Goal: Information Seeking & Learning: Learn about a topic

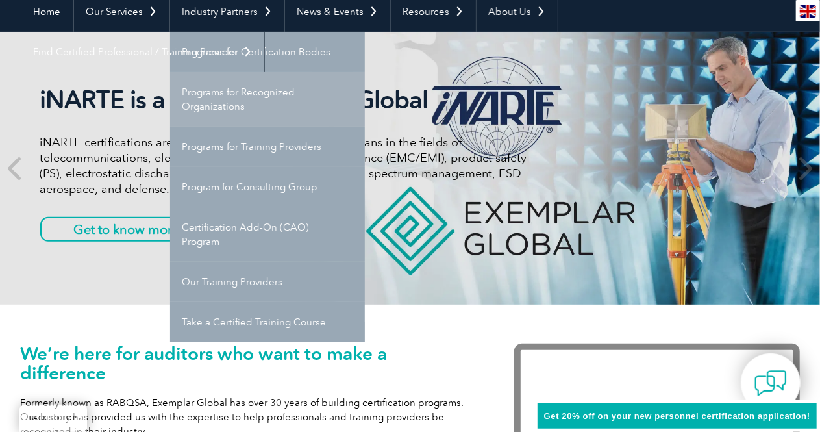
scroll to position [131, 0]
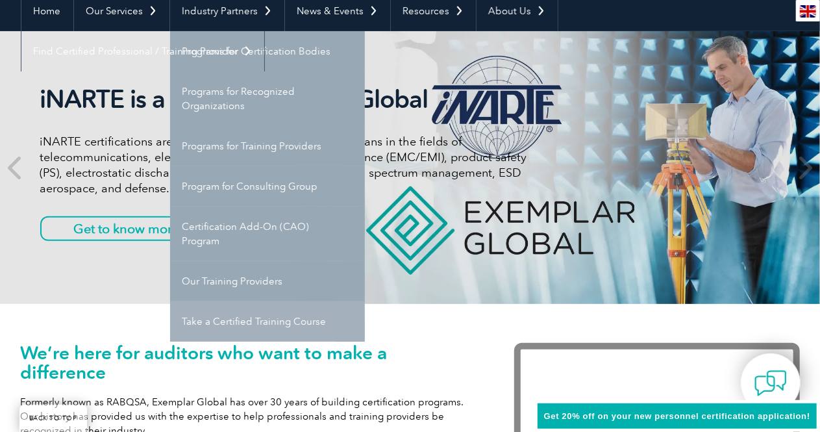
click at [214, 321] on link "Take a Certified Training Course" at bounding box center [267, 321] width 195 height 40
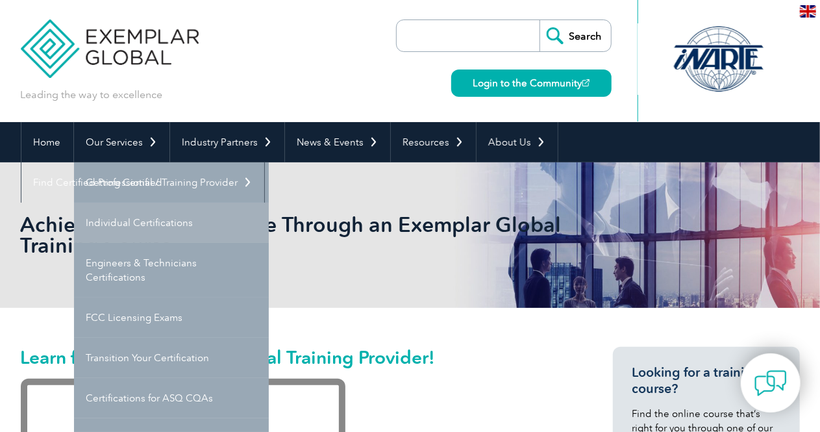
click at [132, 220] on link "Individual Certifications" at bounding box center [171, 223] width 195 height 40
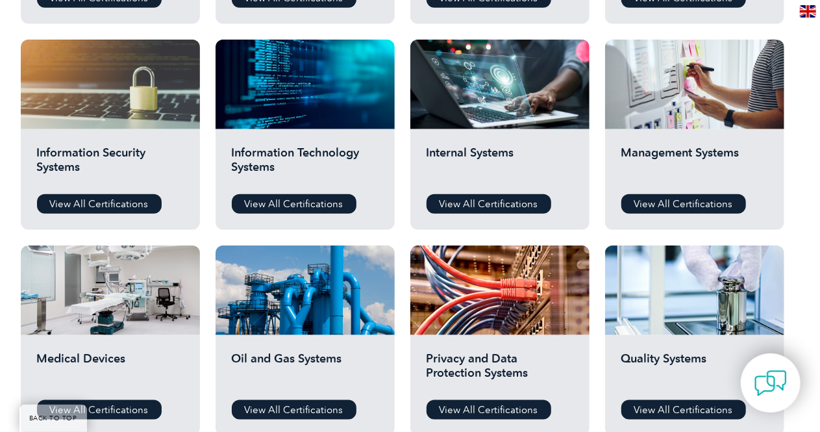
scroll to position [674, 0]
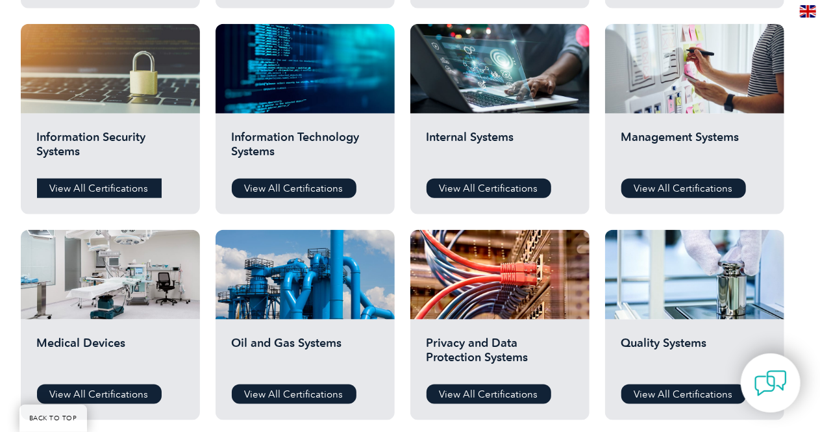
click at [90, 183] on link "View All Certifications" at bounding box center [99, 188] width 125 height 19
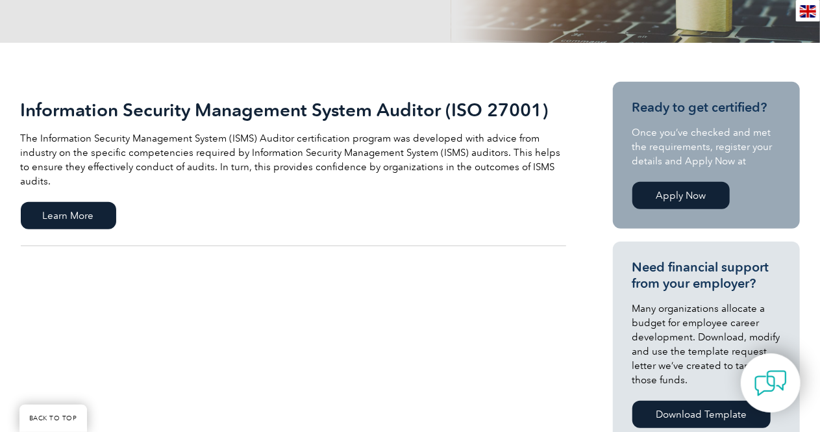
scroll to position [249, 0]
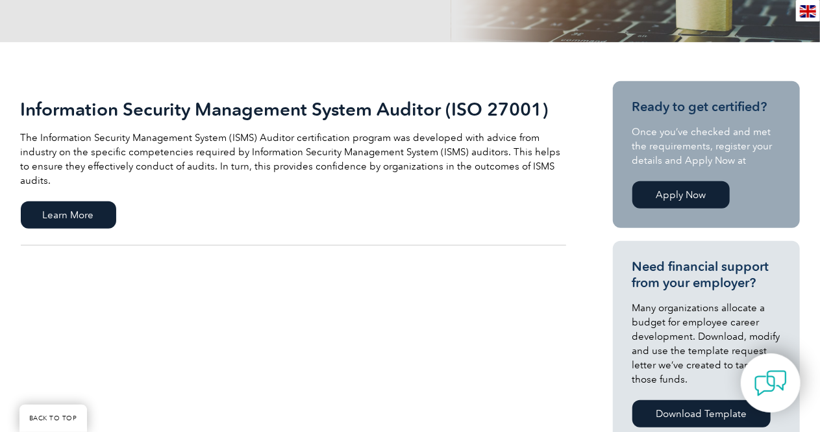
click at [680, 192] on link "Apply Now" at bounding box center [680, 194] width 97 height 27
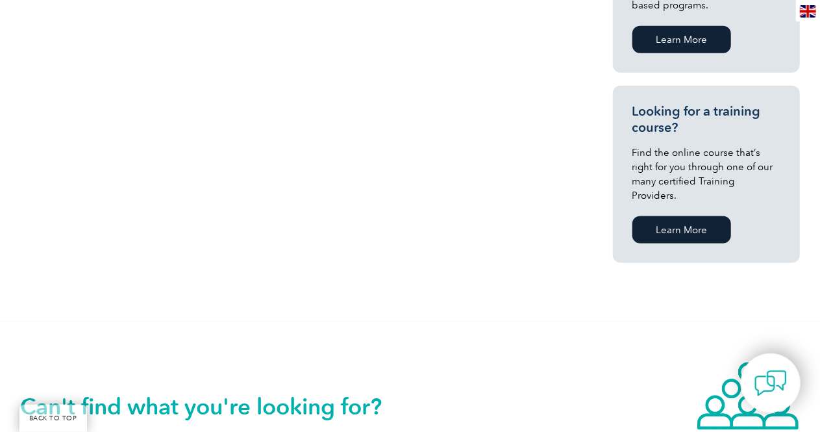
scroll to position [812, 0]
click at [659, 216] on link "Learn More" at bounding box center [681, 229] width 99 height 27
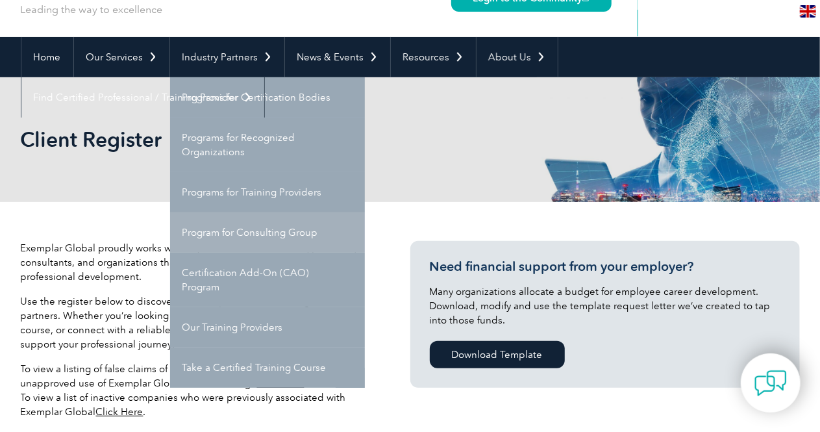
scroll to position [86, 0]
